Goal: Information Seeking & Learning: Learn about a topic

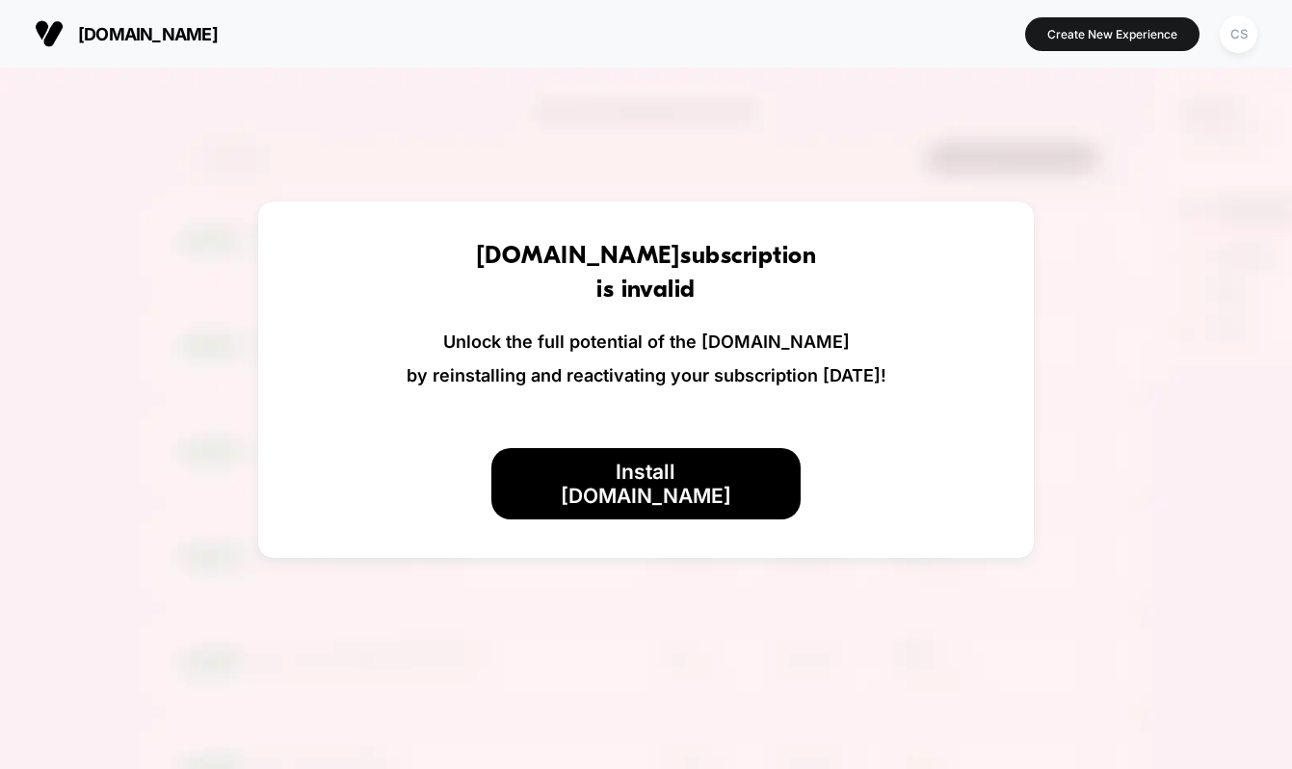
click at [1010, 160] on img at bounding box center [646, 451] width 1292 height 769
click at [1234, 43] on div "CS" at bounding box center [1239, 34] width 38 height 38
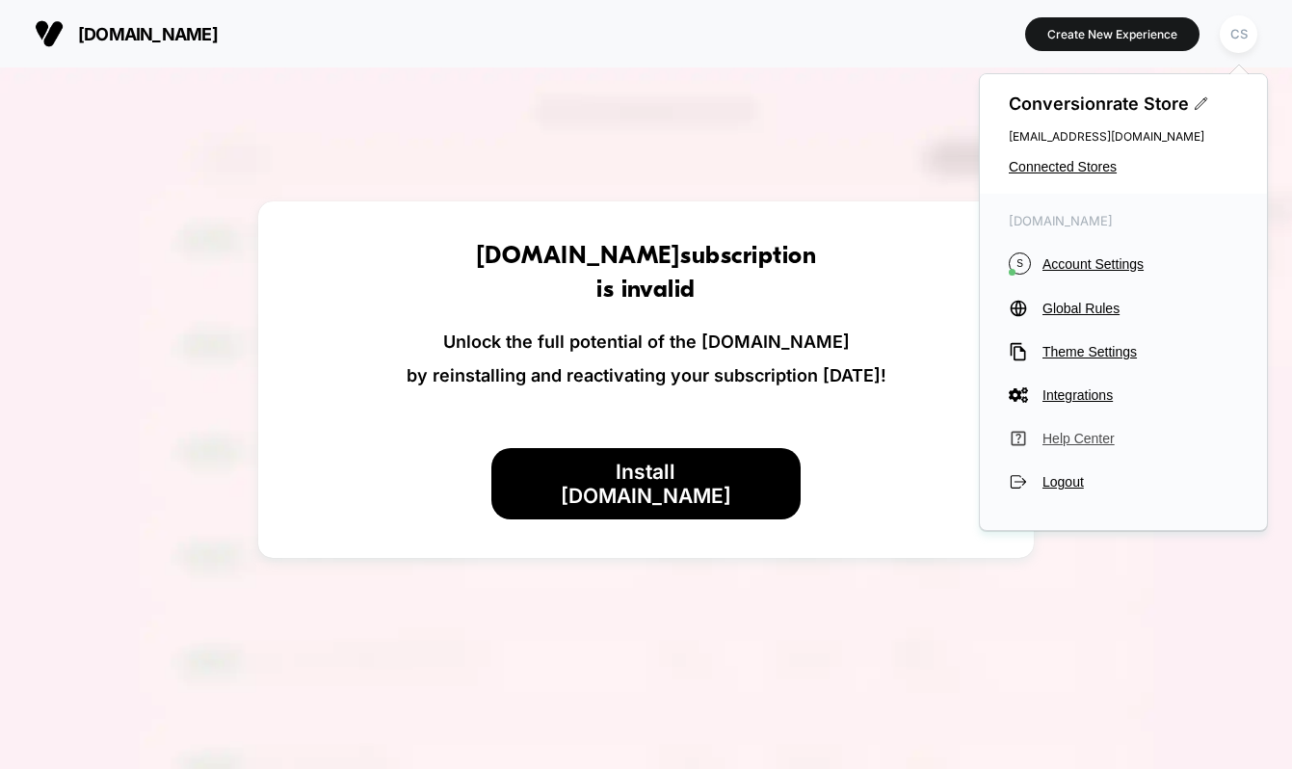
click at [1058, 435] on span "Help Center" at bounding box center [1141, 438] width 196 height 15
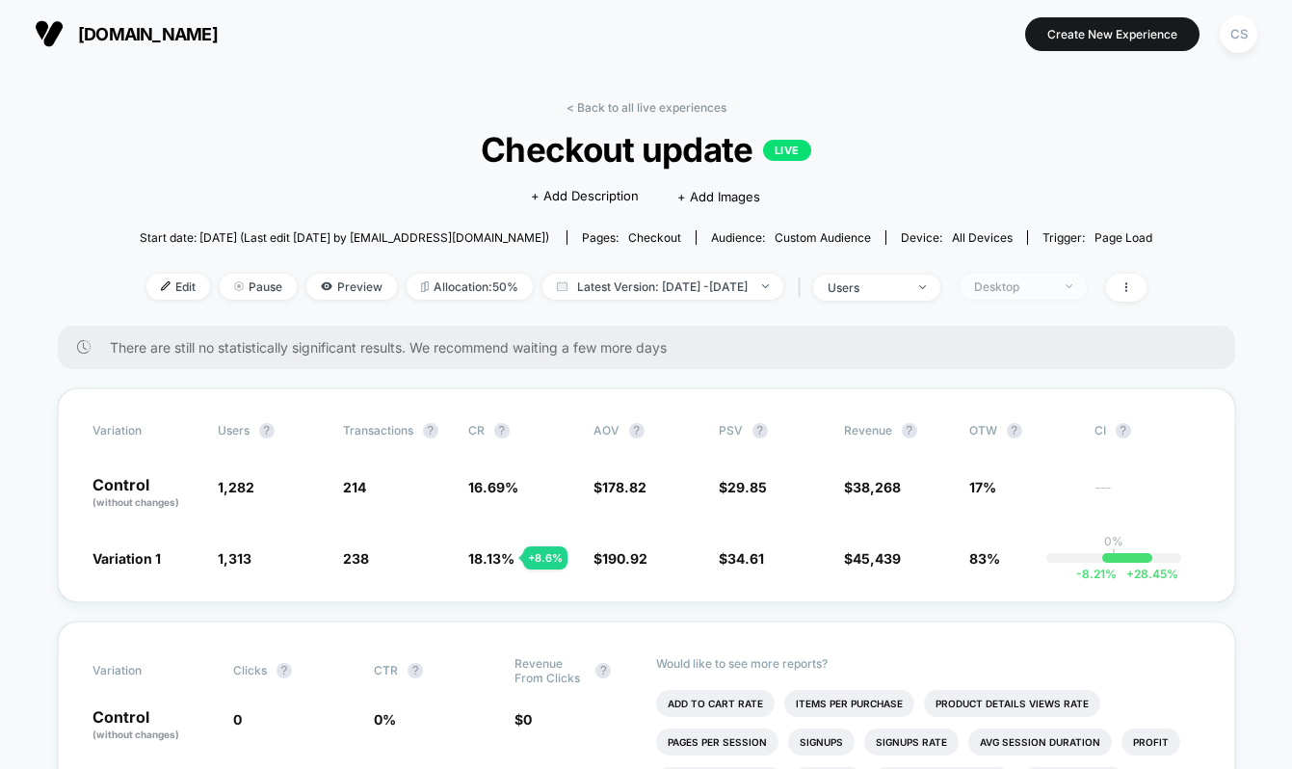
click at [1056, 295] on span "Desktop" at bounding box center [1023, 287] width 127 height 26
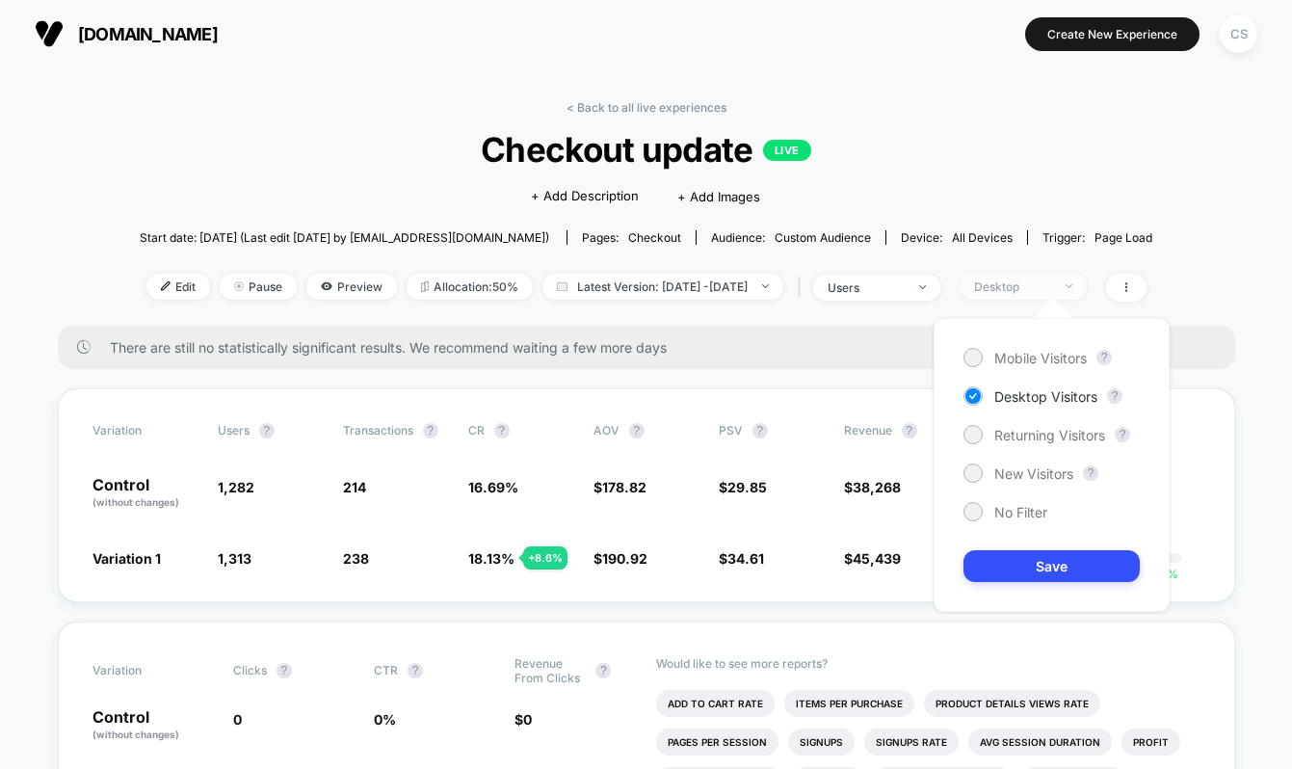
click at [1056, 295] on span "Desktop" at bounding box center [1023, 287] width 127 height 26
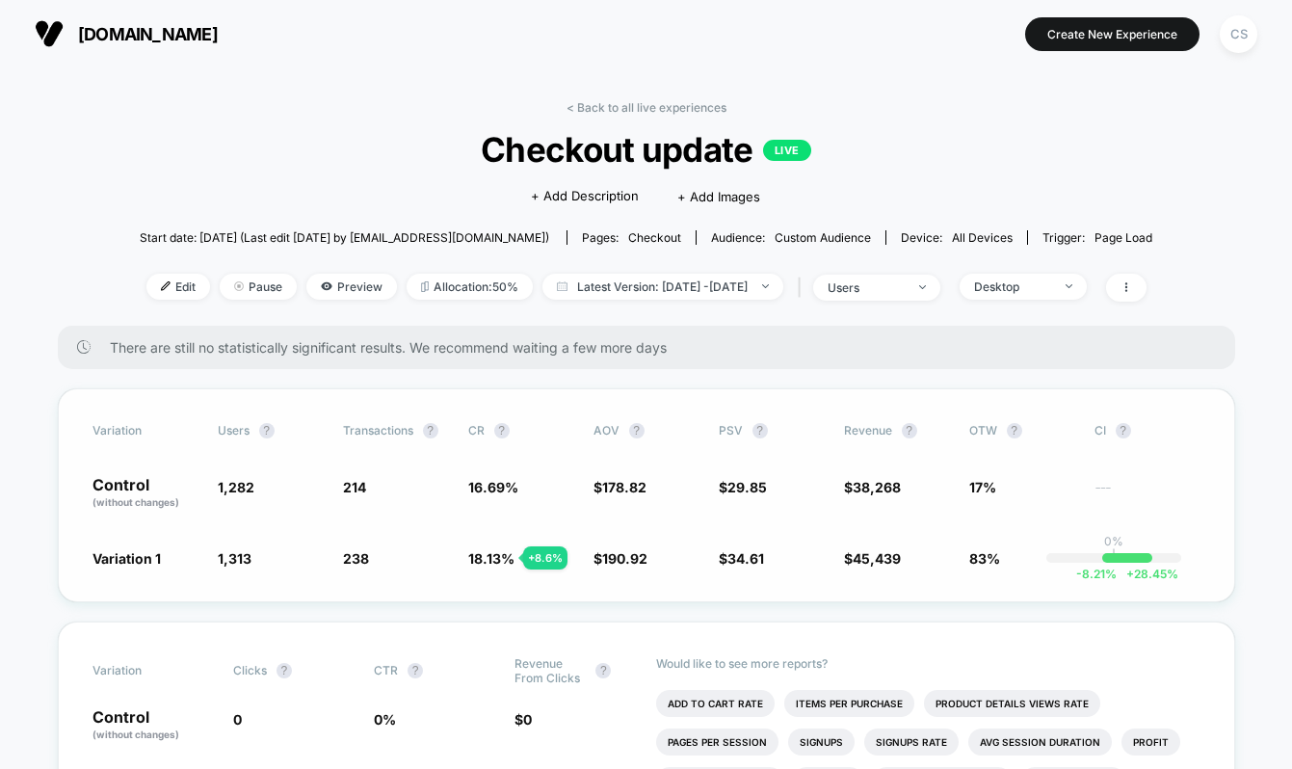
click at [498, 555] on span "18.13 %" at bounding box center [491, 558] width 46 height 16
click at [471, 556] on span "18.13 %" at bounding box center [491, 558] width 46 height 16
click at [845, 542] on div "Variation users ? Transactions ? CR ? AOV ? PSV ? Revenue ? OTW ? CI ? Control …" at bounding box center [647, 495] width 1178 height 214
click at [863, 566] on div "Variation users ? Transactions ? CR ? AOV ? PSV ? Revenue ? OTW ? CI ? Control …" at bounding box center [647, 495] width 1178 height 214
